Goal: Task Accomplishment & Management: Manage account settings

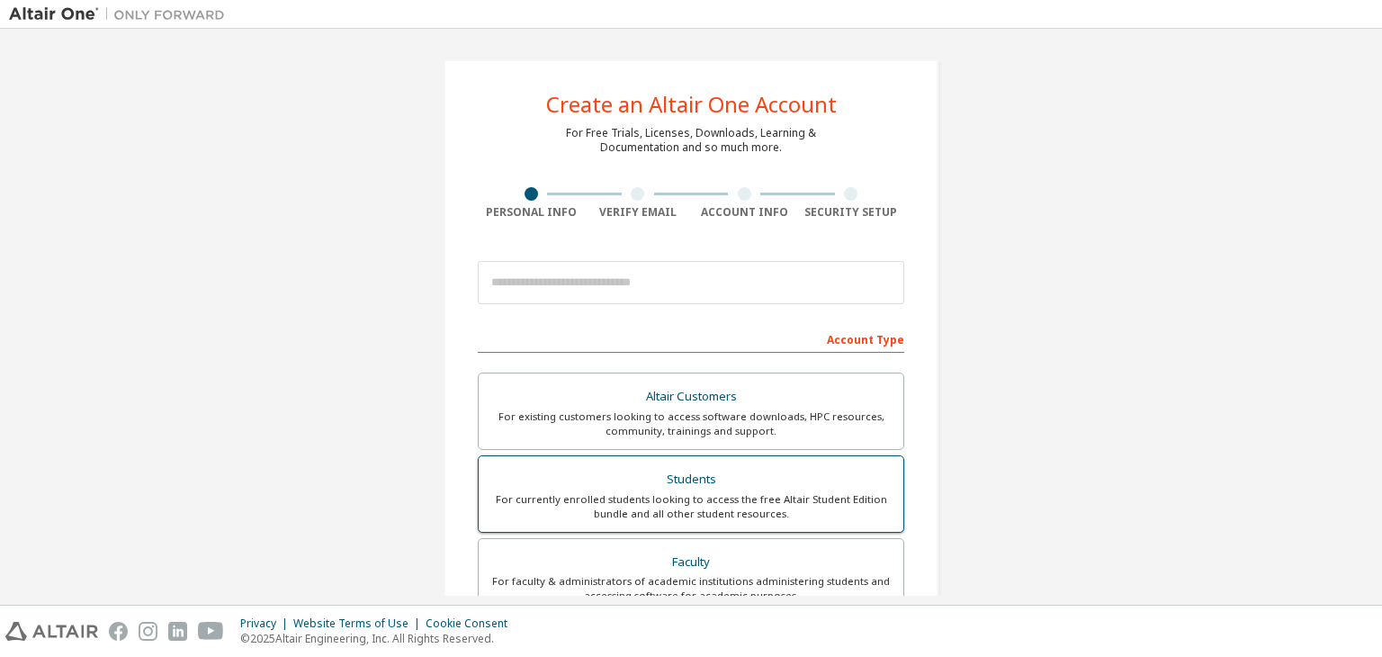
click at [804, 497] on div "For currently enrolled students looking to access the free Altair Student Editi…" at bounding box center [690, 506] width 403 height 29
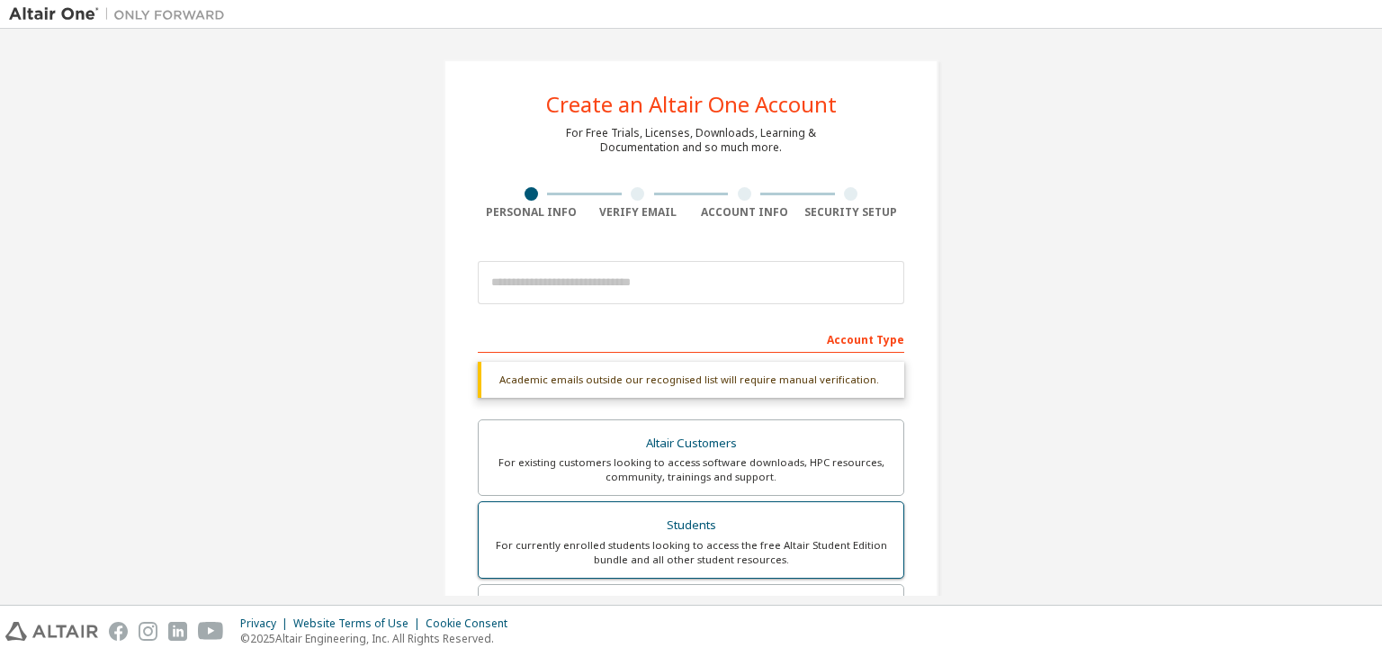
scroll to position [438, 0]
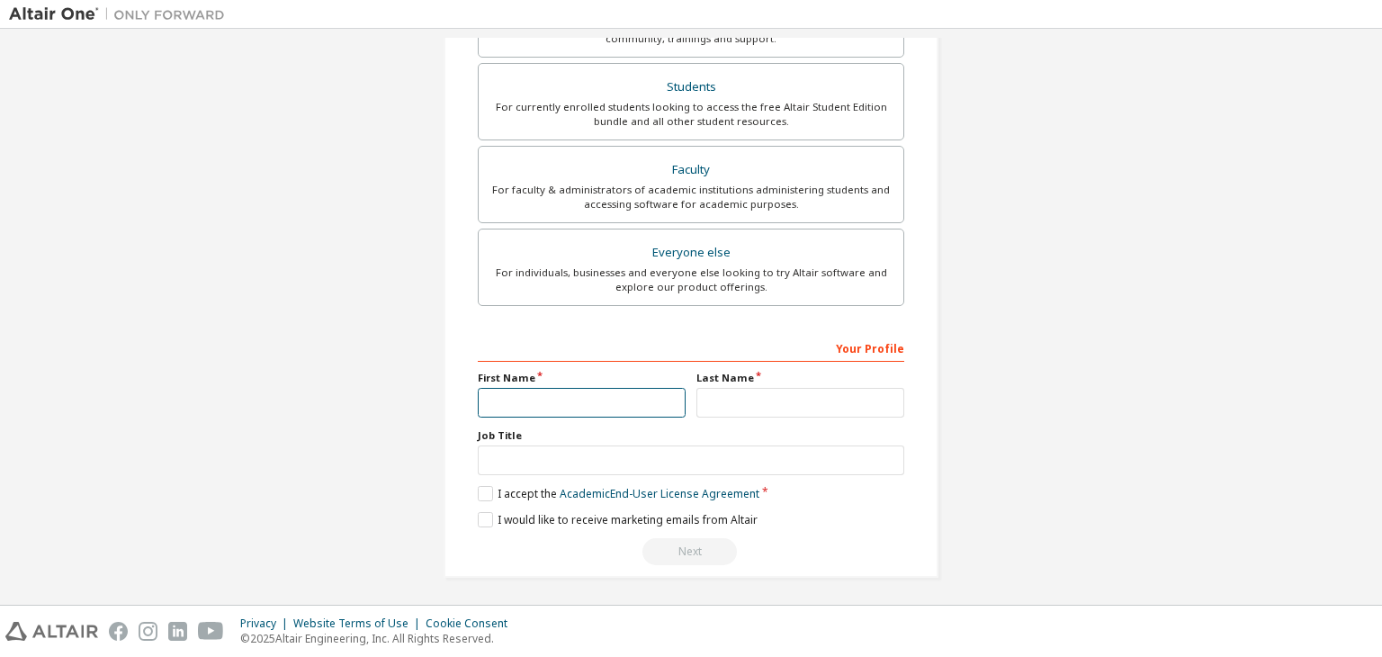
click at [567, 392] on input "text" at bounding box center [582, 403] width 208 height 30
type input "******"
click at [742, 406] on input "text" at bounding box center [800, 403] width 208 height 30
type input "*****"
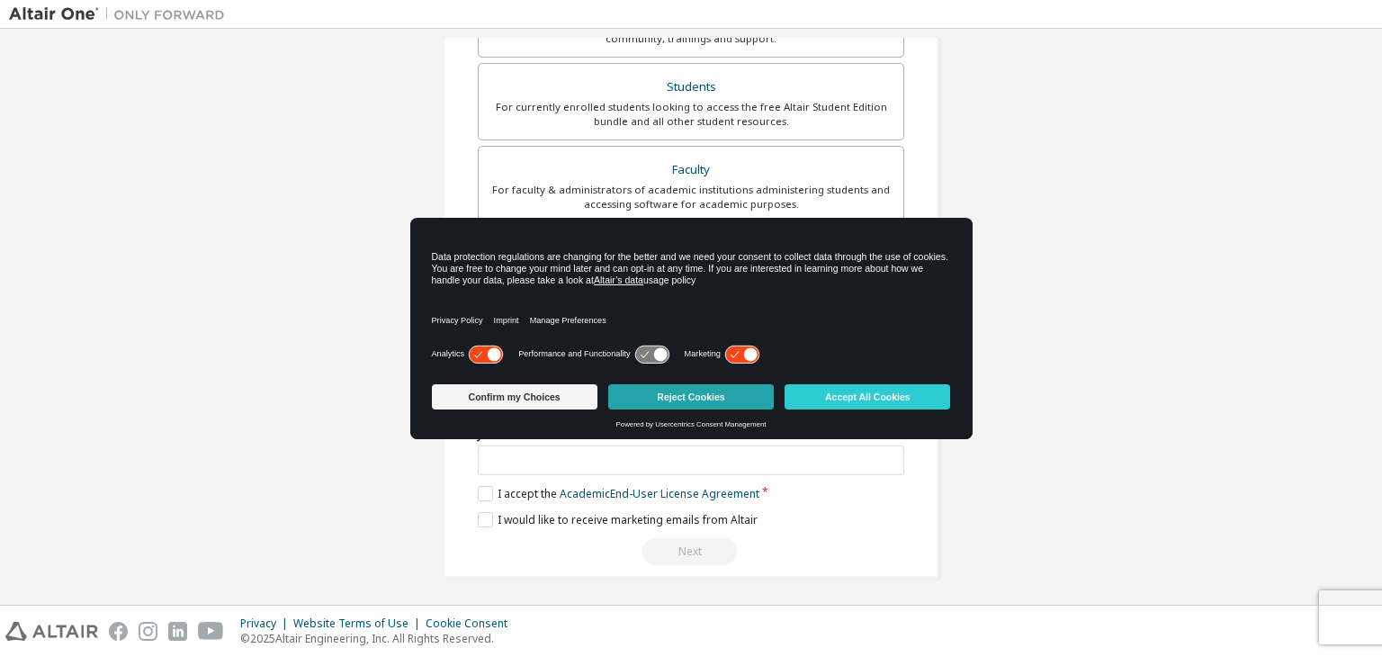
click at [626, 390] on button "Reject Cookies" at bounding box center [691, 396] width 166 height 25
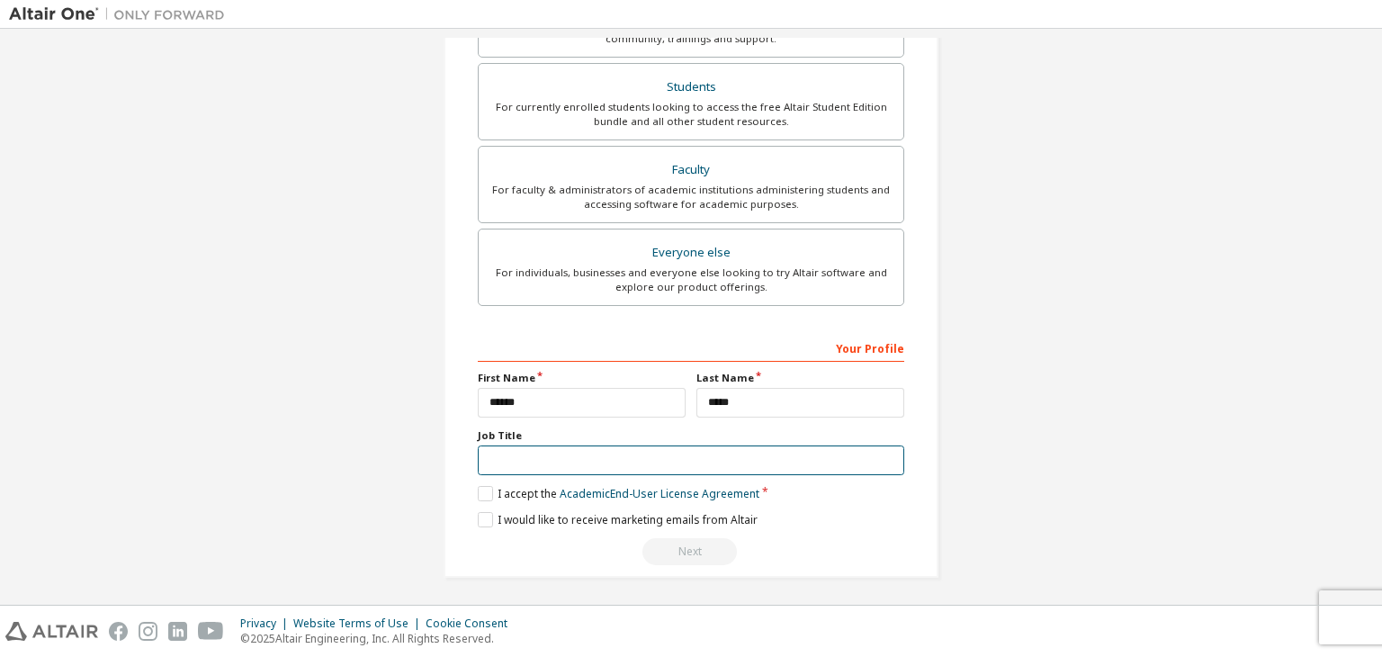
click at [578, 455] on input "text" at bounding box center [691, 460] width 426 height 30
type input "*******"
click at [530, 492] on label "I accept the Academic End-User License Agreement" at bounding box center [619, 493] width 282 height 15
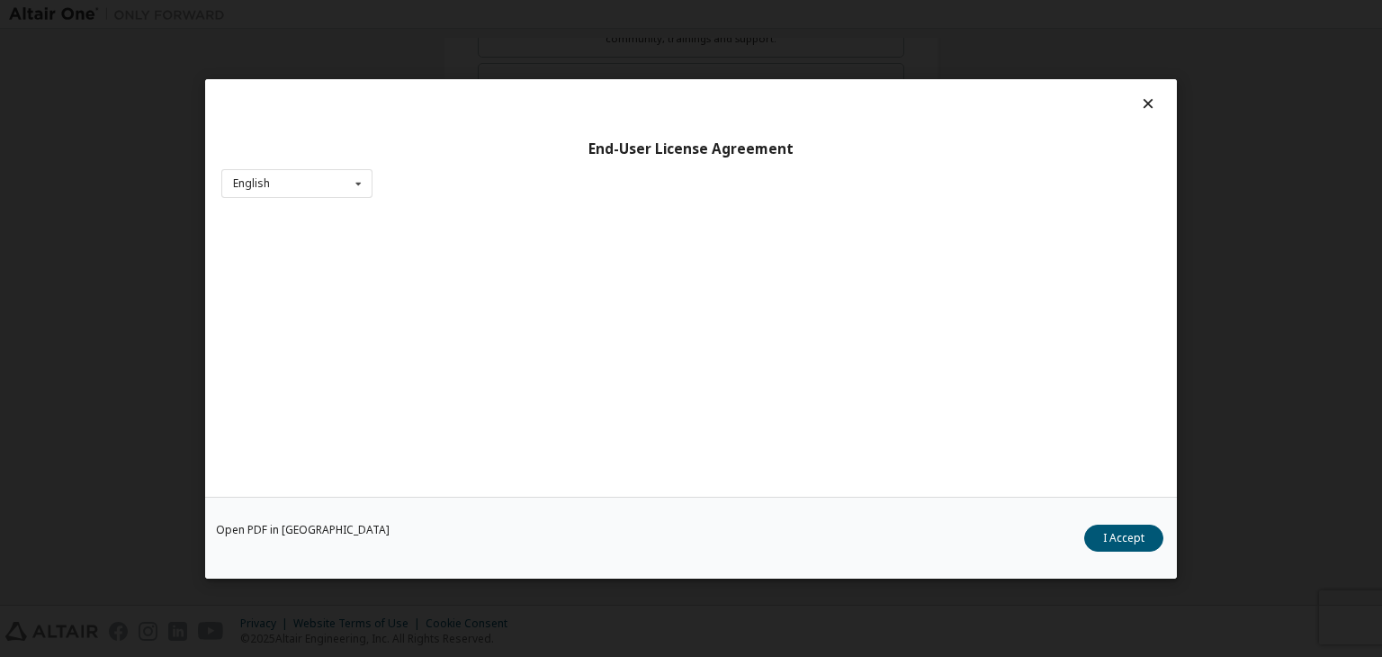
scroll to position [28, 0]
click at [1115, 544] on button "I Accept" at bounding box center [1123, 537] width 79 height 27
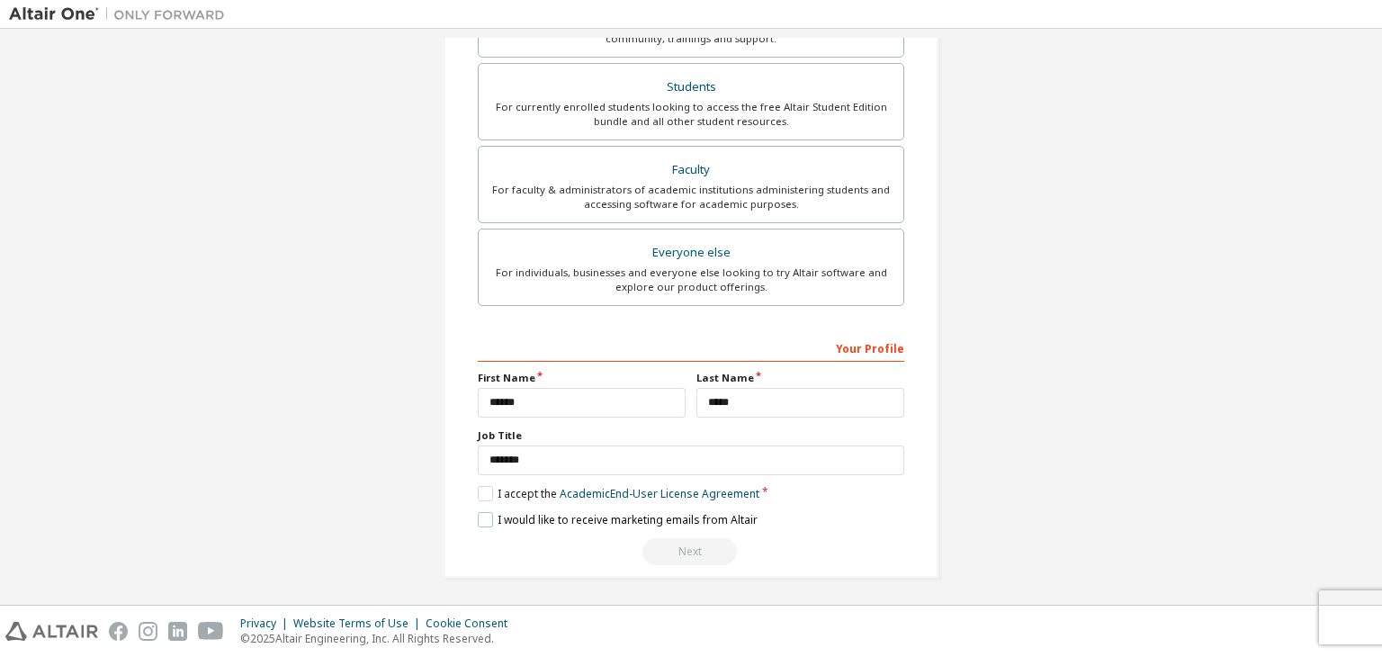
click at [612, 517] on label "I would like to receive marketing emails from Altair" at bounding box center [618, 519] width 280 height 15
click at [678, 513] on label "I would like to receive marketing emails from Altair" at bounding box center [618, 519] width 280 height 15
click at [694, 548] on div "Next" at bounding box center [691, 551] width 426 height 27
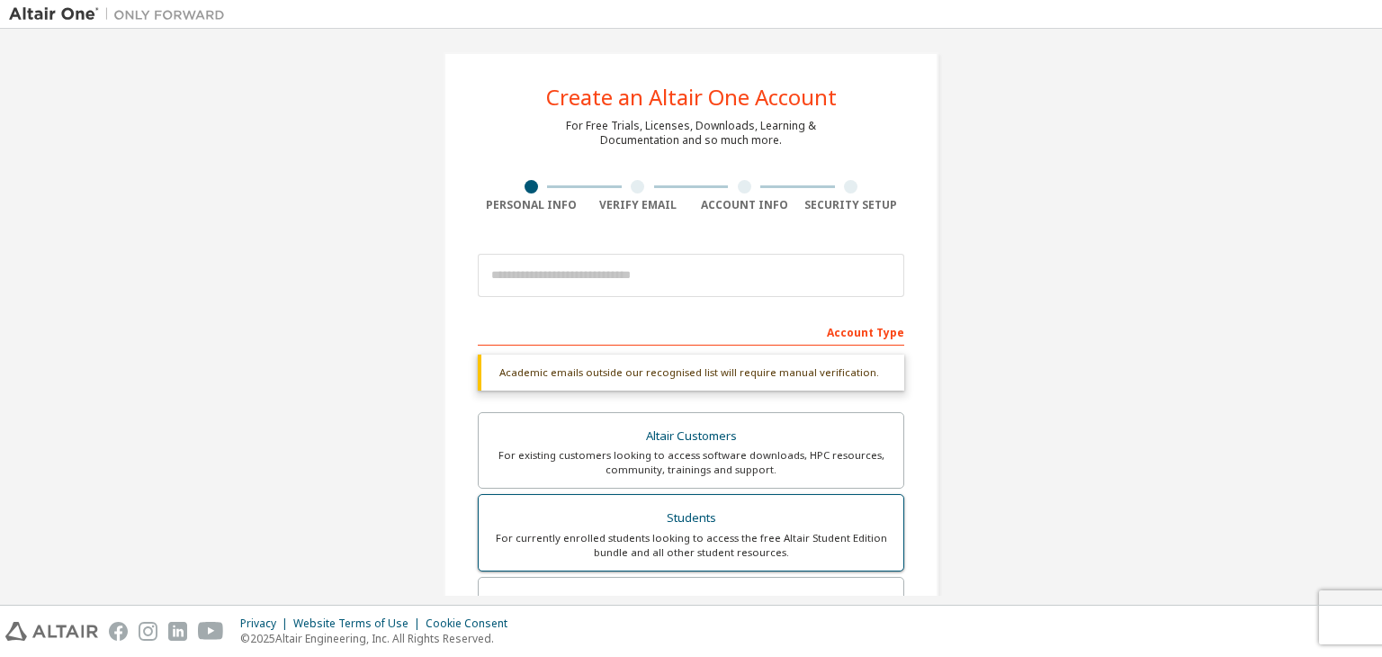
scroll to position [0, 0]
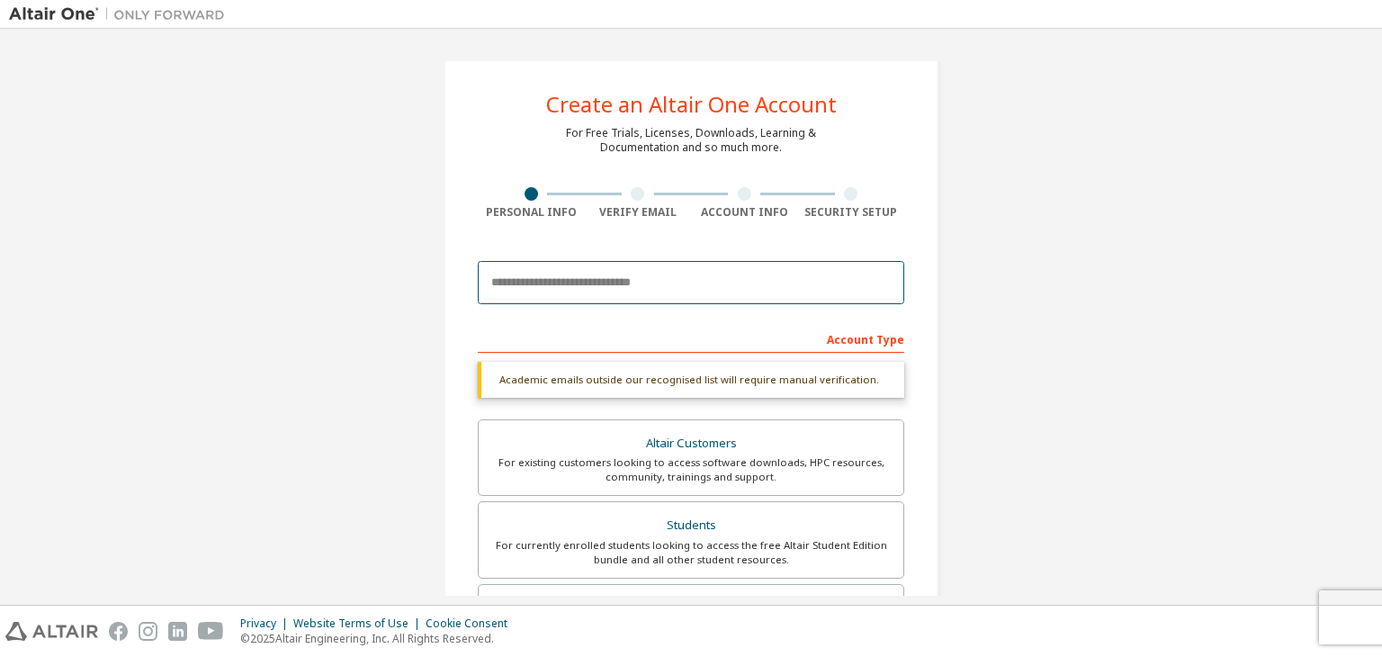
click at [648, 287] on input "email" at bounding box center [691, 282] width 426 height 43
type input "**********"
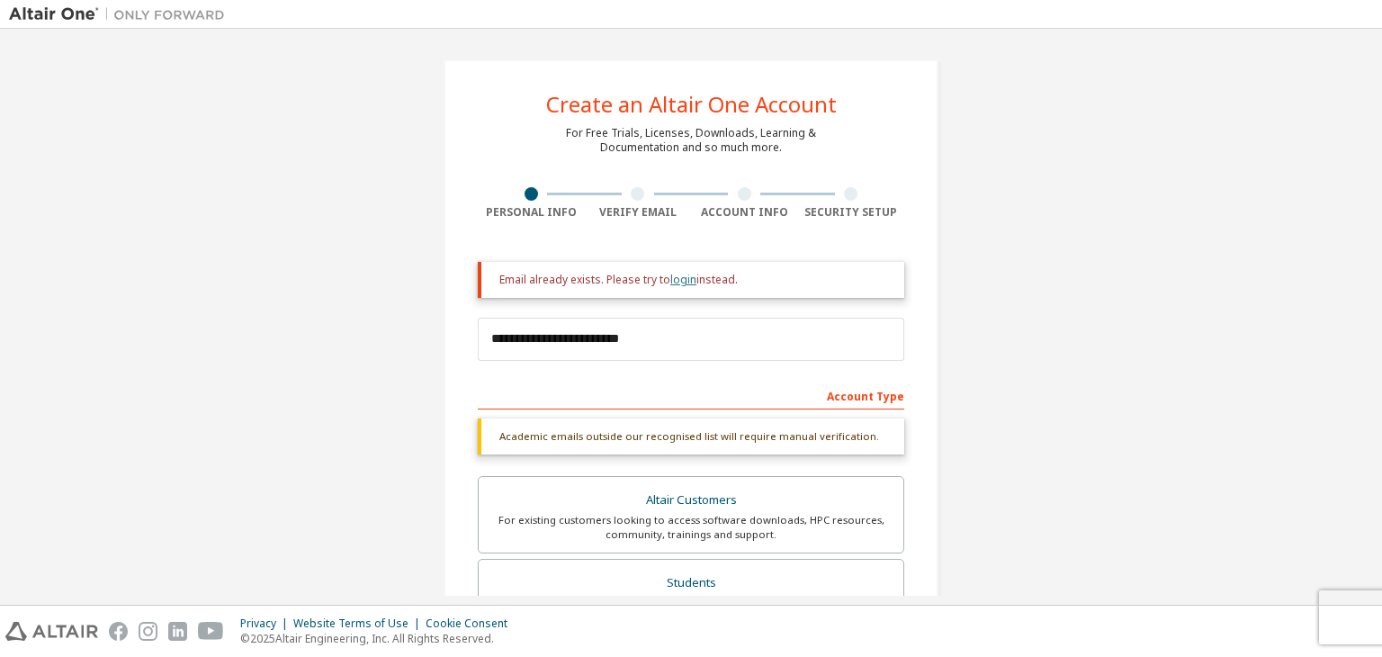
drag, startPoint x: 556, startPoint y: 285, endPoint x: 666, endPoint y: 285, distance: 109.7
click at [666, 285] on div "Email already exists. Please try to login instead." at bounding box center [694, 280] width 390 height 14
click at [676, 284] on link "login" at bounding box center [683, 279] width 26 height 15
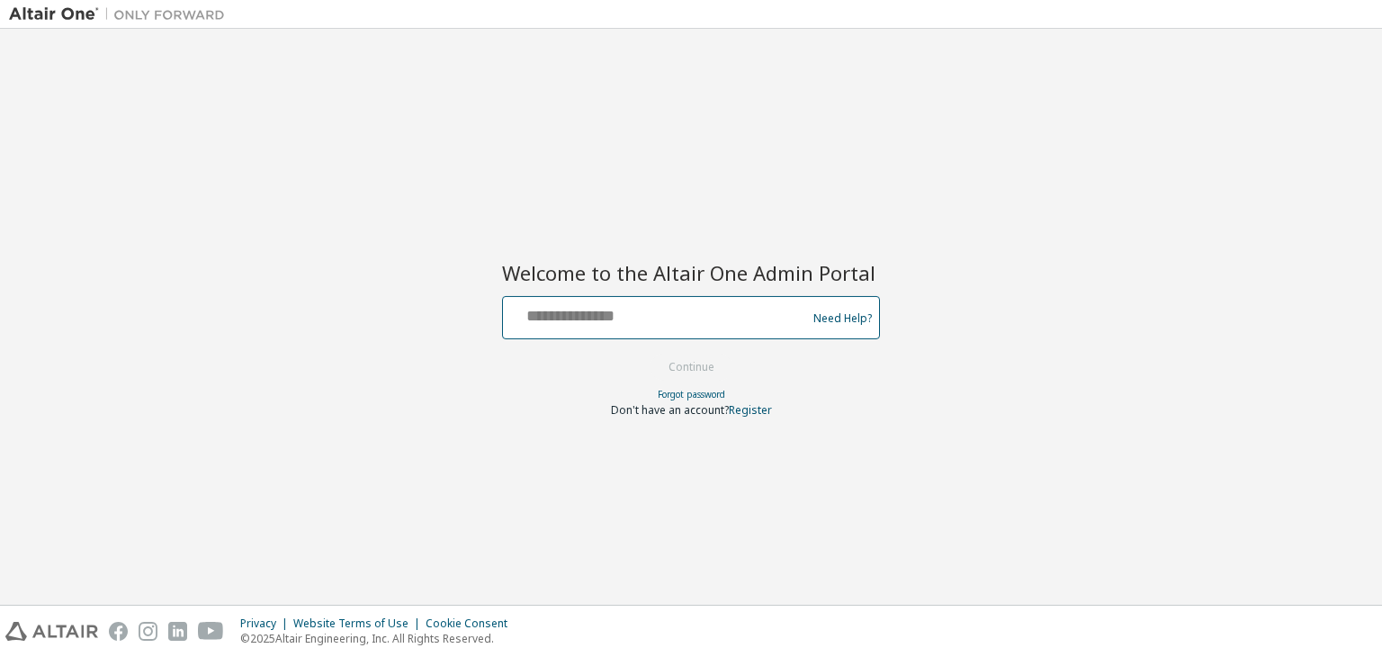
click at [659, 306] on input "text" at bounding box center [657, 313] width 294 height 26
type input "**********"
click at [674, 364] on button "Continue" at bounding box center [691, 367] width 84 height 27
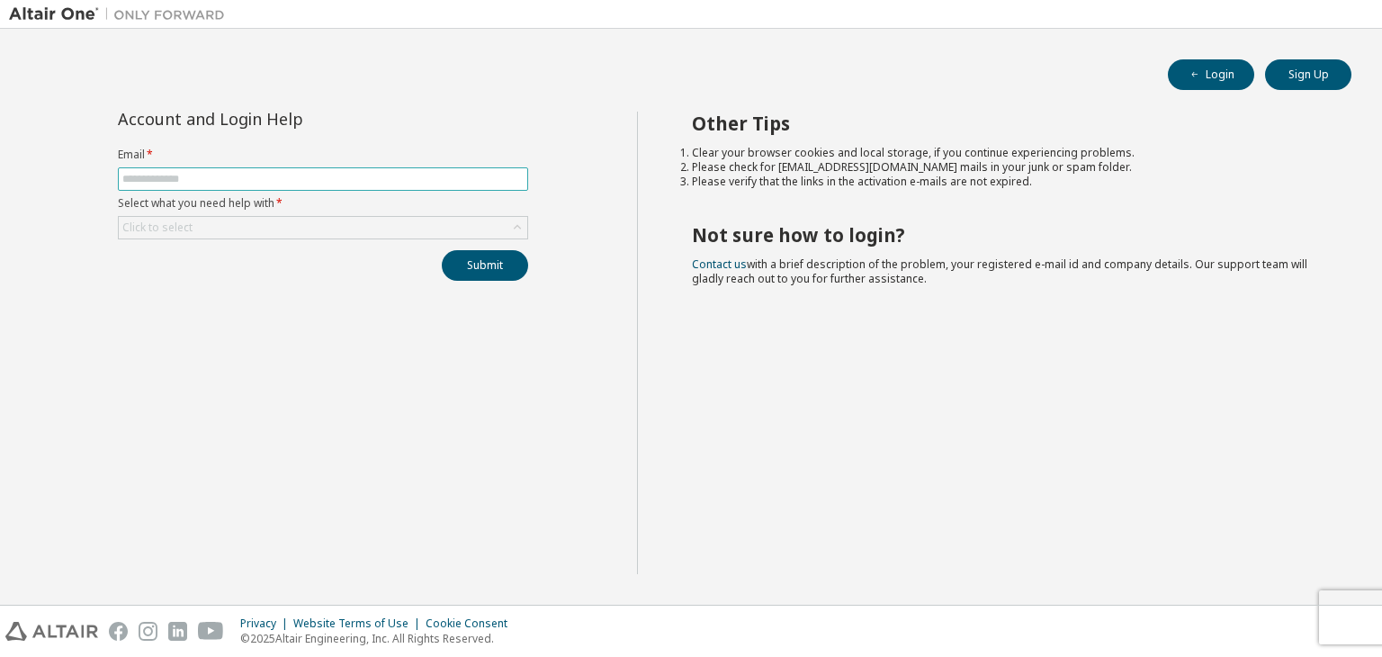
click at [490, 169] on span at bounding box center [323, 178] width 410 height 23
click at [490, 177] on input "text" at bounding box center [322, 179] width 401 height 14
type input "**********"
click at [327, 220] on div "Click to select" at bounding box center [323, 228] width 408 height 22
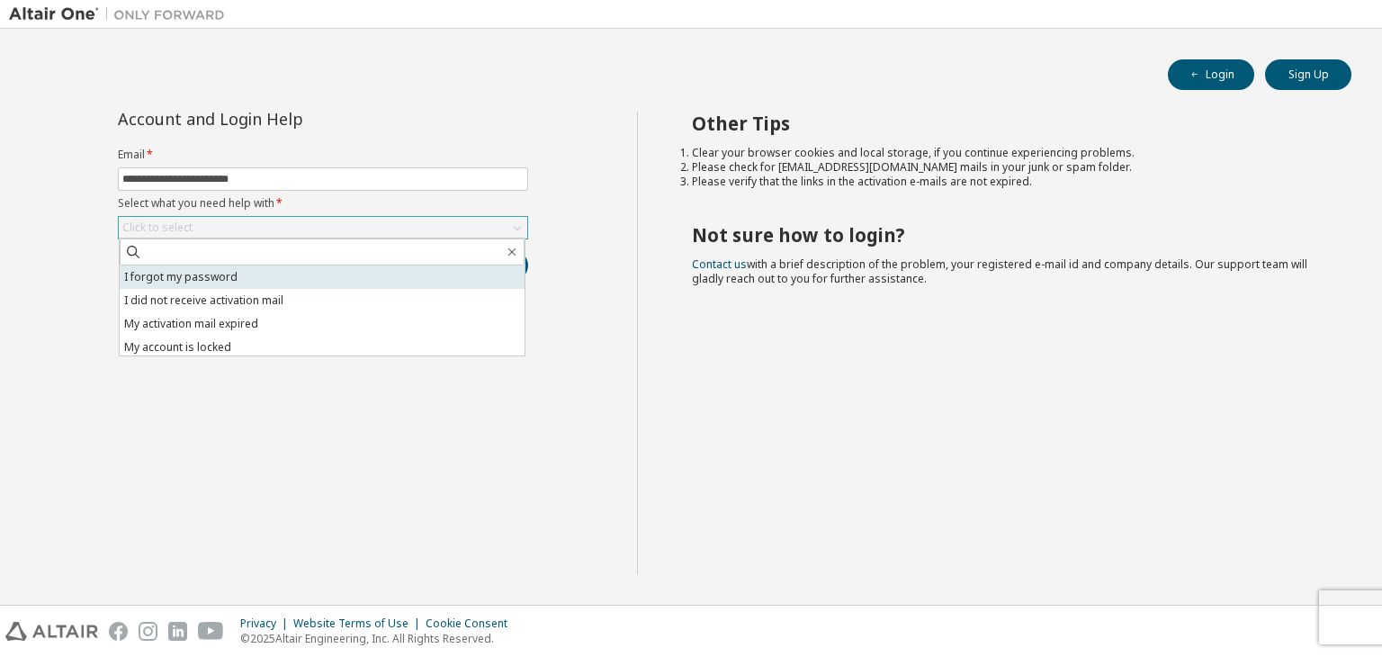
click at [282, 276] on li "I forgot my password" at bounding box center [322, 276] width 405 height 23
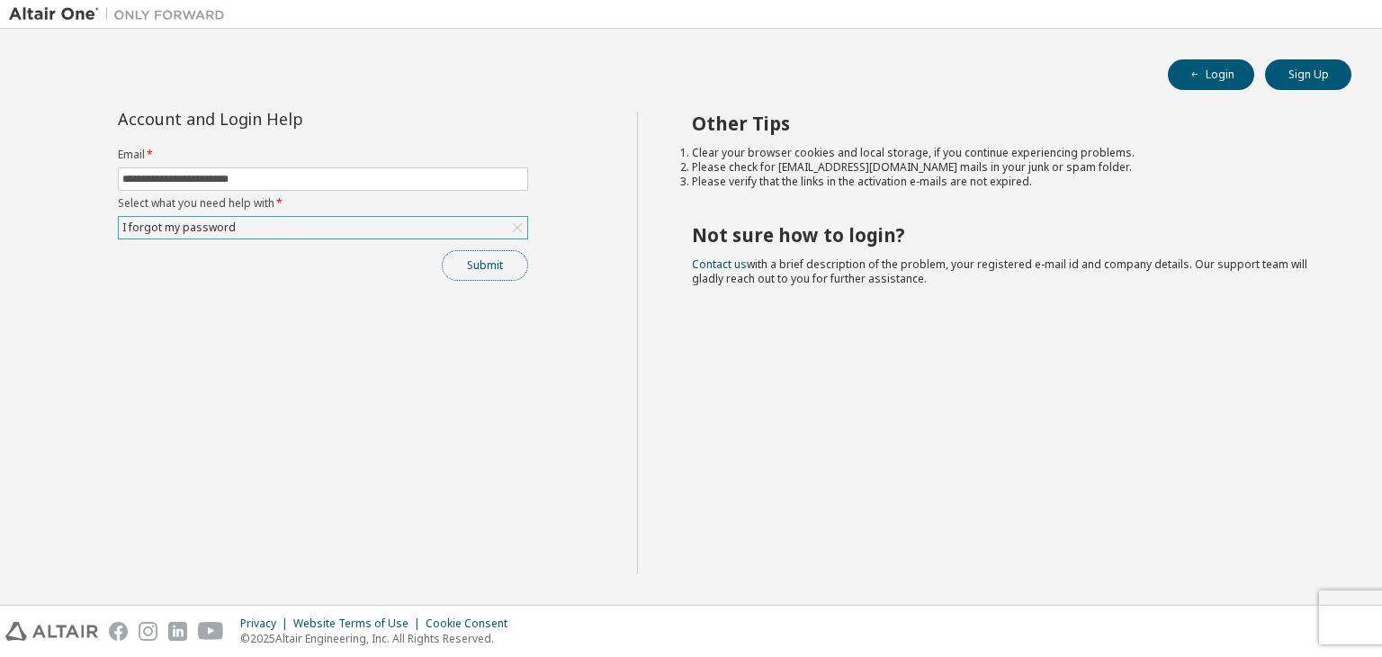
click at [476, 271] on button "Submit" at bounding box center [485, 265] width 86 height 31
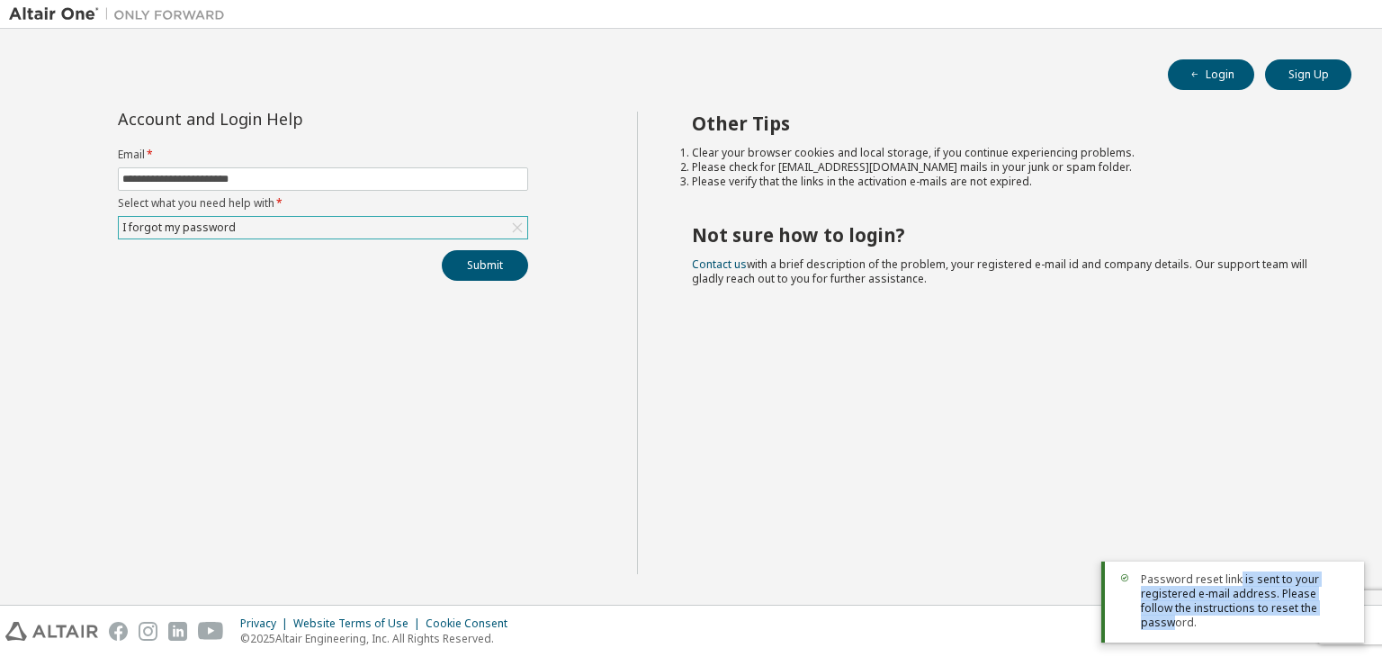
drag, startPoint x: 1237, startPoint y: 595, endPoint x: 1313, endPoint y: 620, distance: 80.2
click at [1313, 620] on span "Password reset link is sent to your registered e-mail address. Please follow th…" at bounding box center [1245, 601] width 209 height 58
